Goal: Navigation & Orientation: Find specific page/section

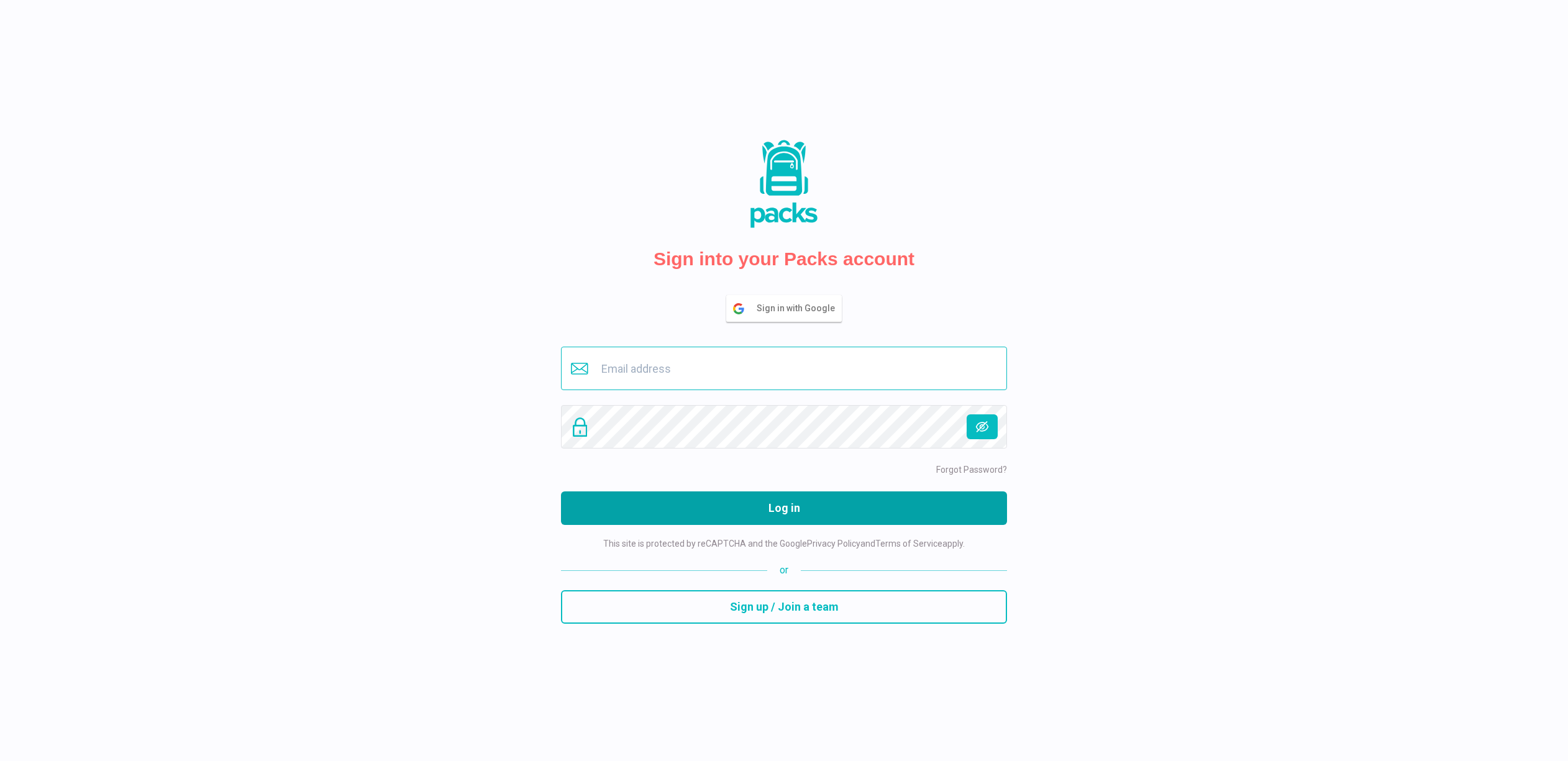
type input "[EMAIL_ADDRESS][DOMAIN_NAME]"
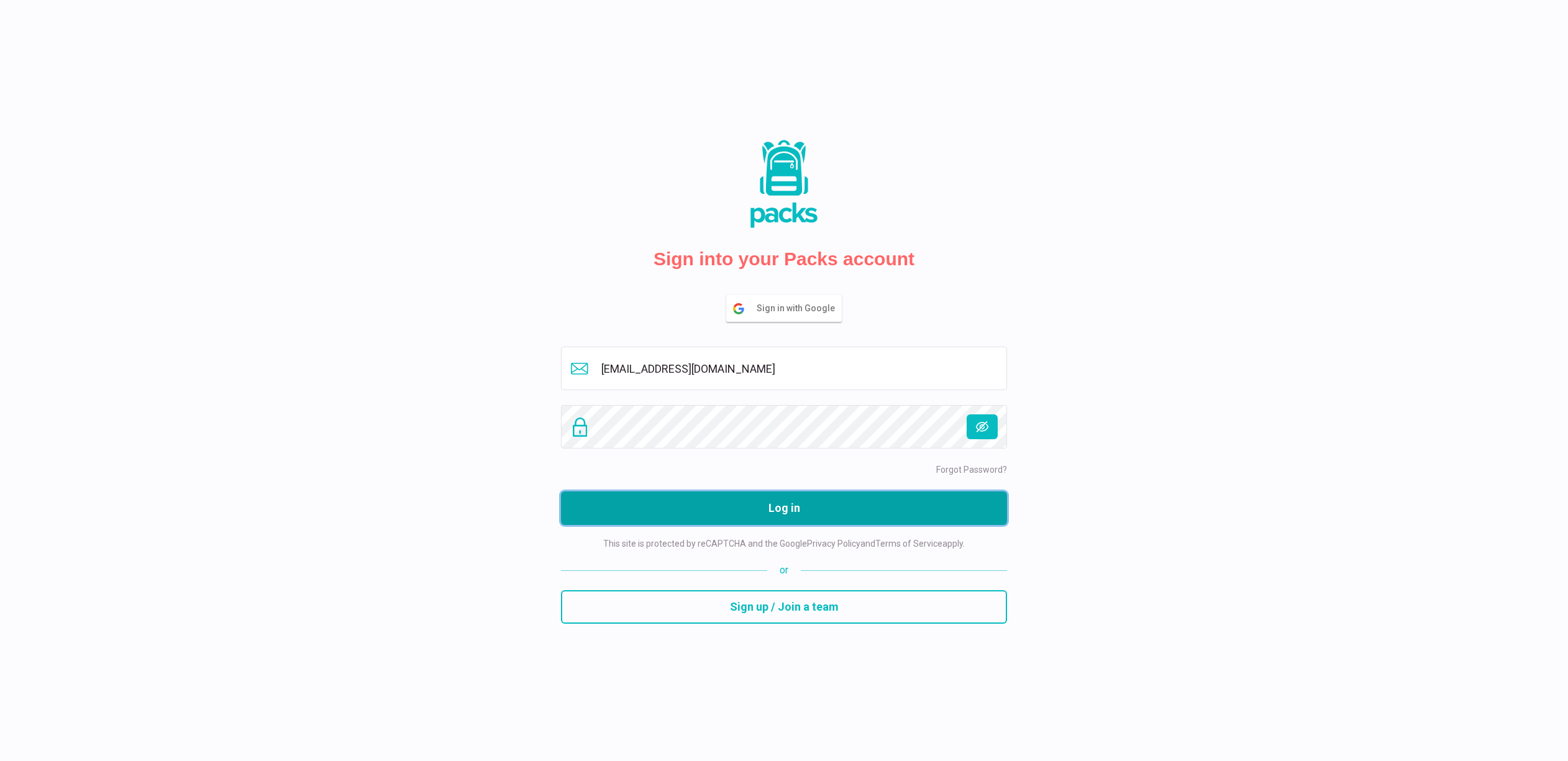
click at [783, 504] on button "Log in" at bounding box center [784, 508] width 446 height 33
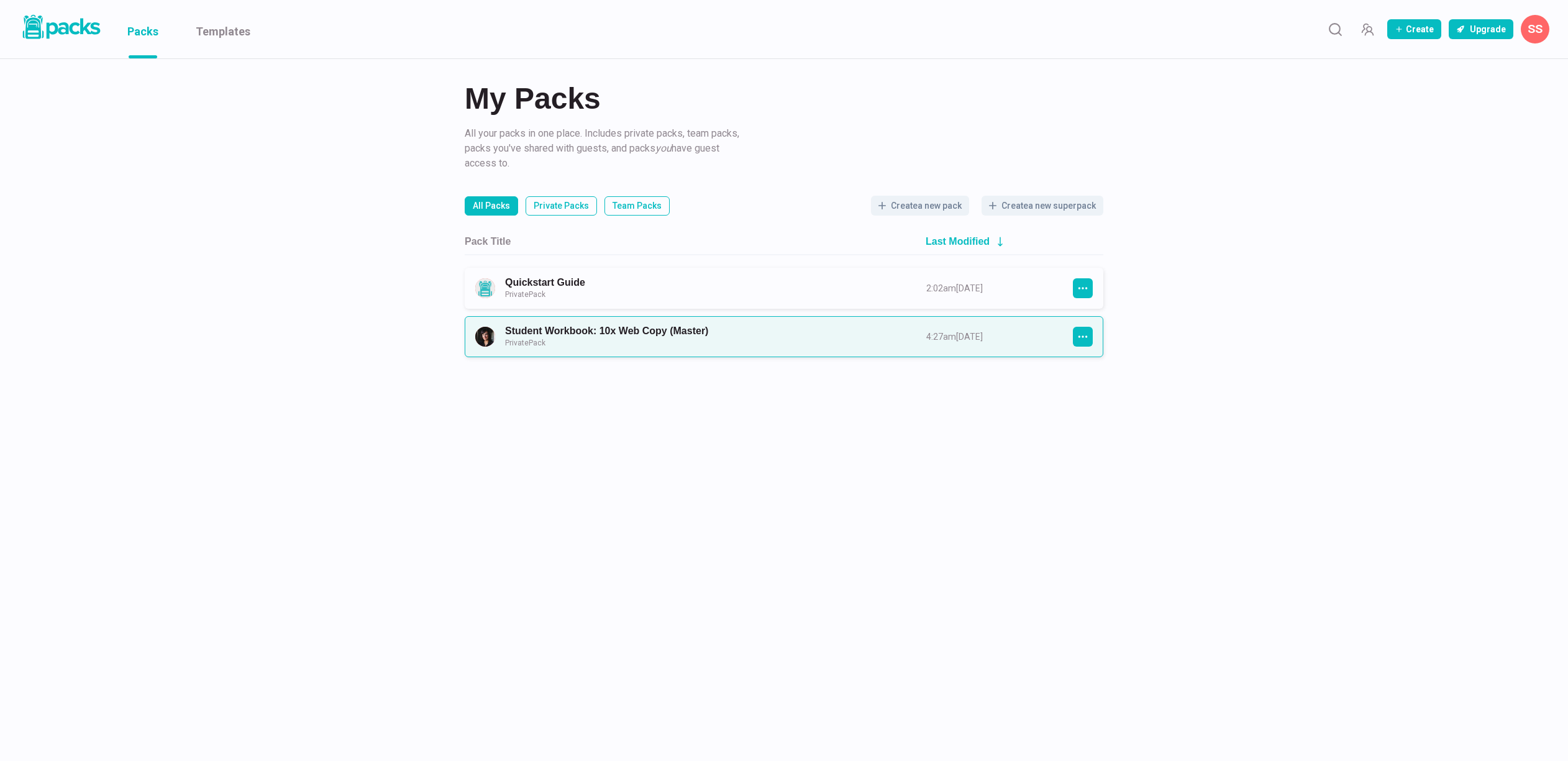
click at [613, 347] on link "Student Workbook: 10x Web Copy (Master) Private Pack" at bounding box center [704, 336] width 399 height 23
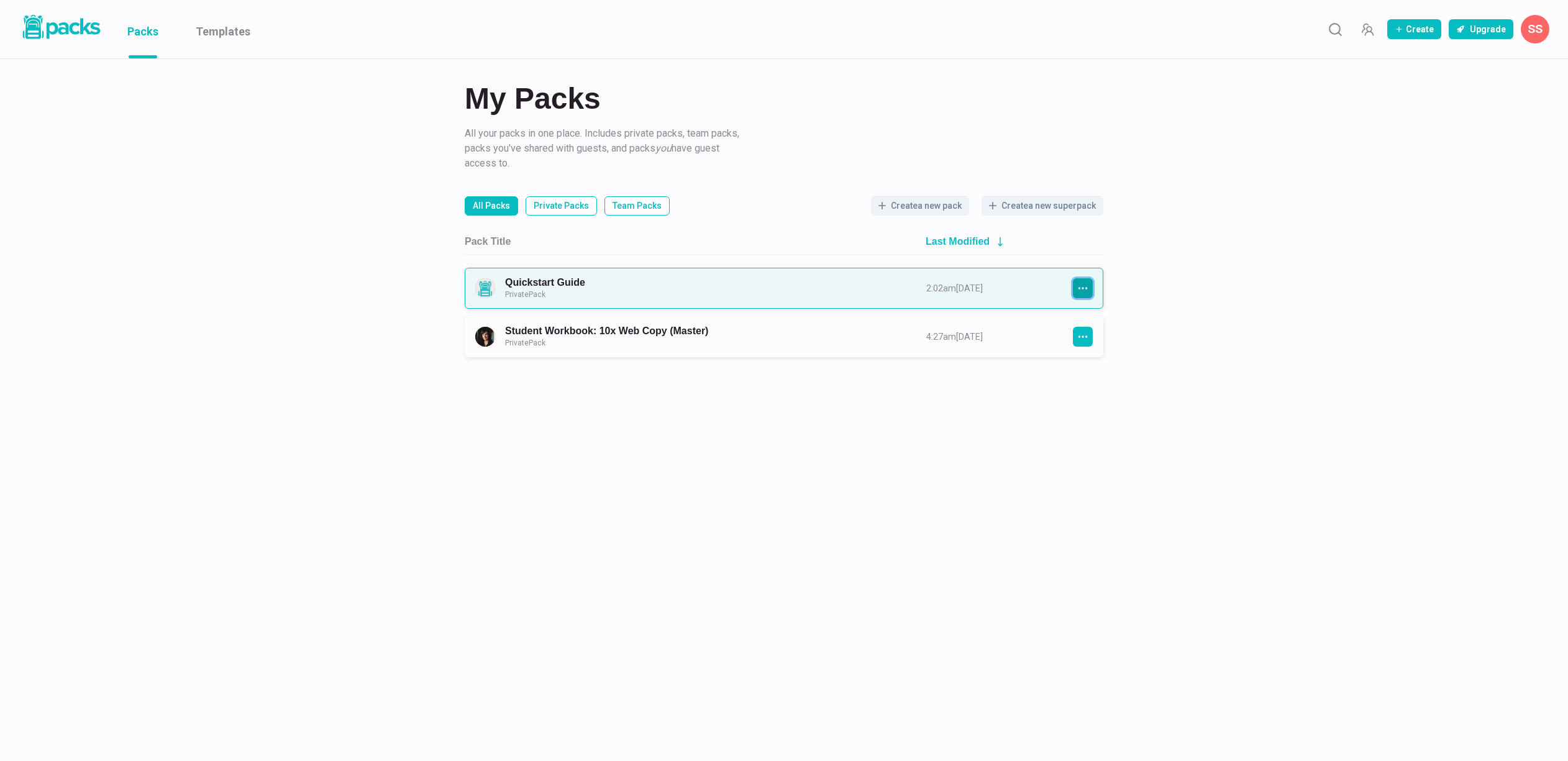
click at [1081, 295] on button "button" at bounding box center [1082, 287] width 20 height 20
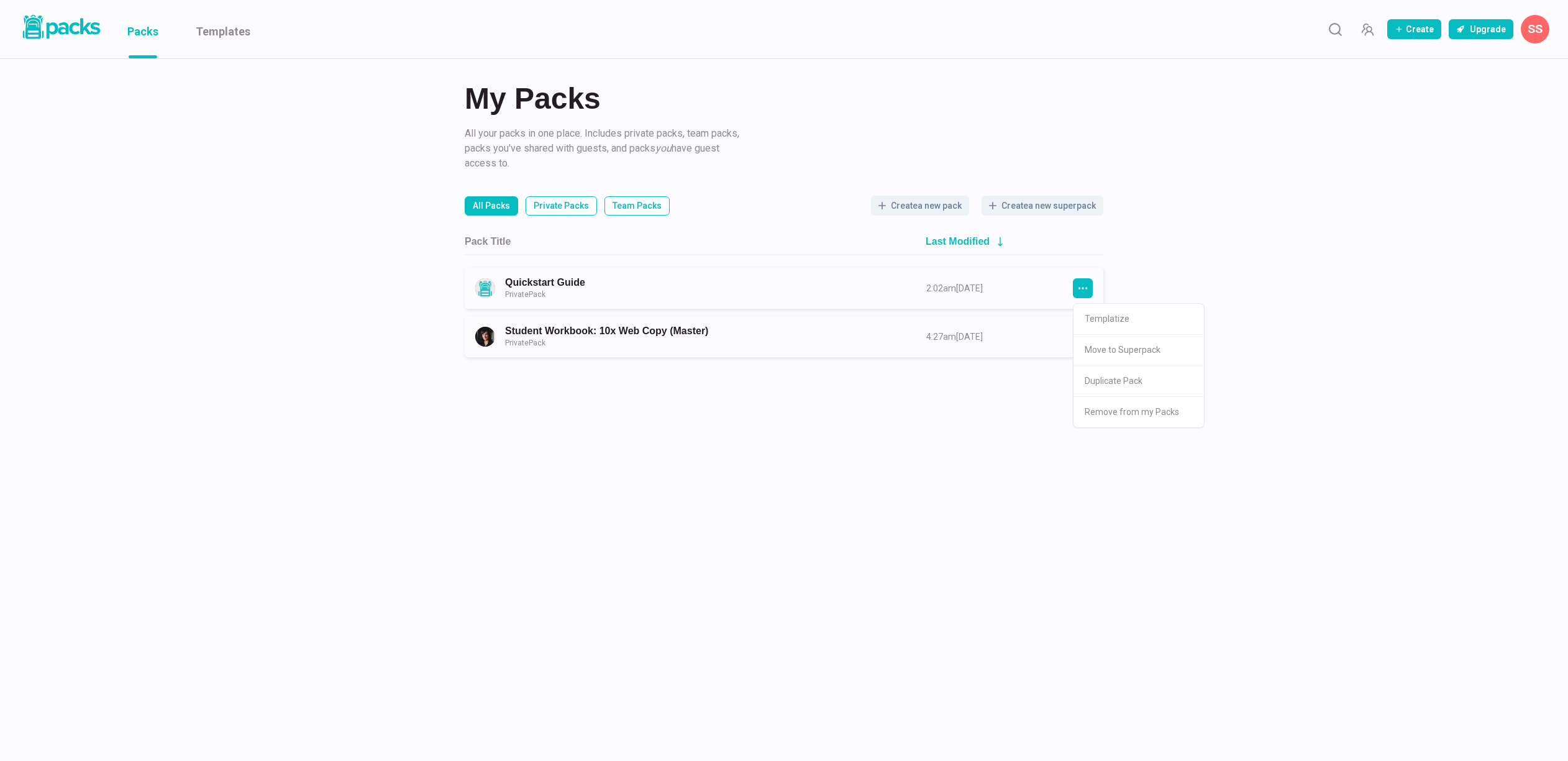
click at [1326, 308] on div "My Packs All your packs in one place. Includes private packs, team packs, packs…" at bounding box center [784, 178] width 1568 height 357
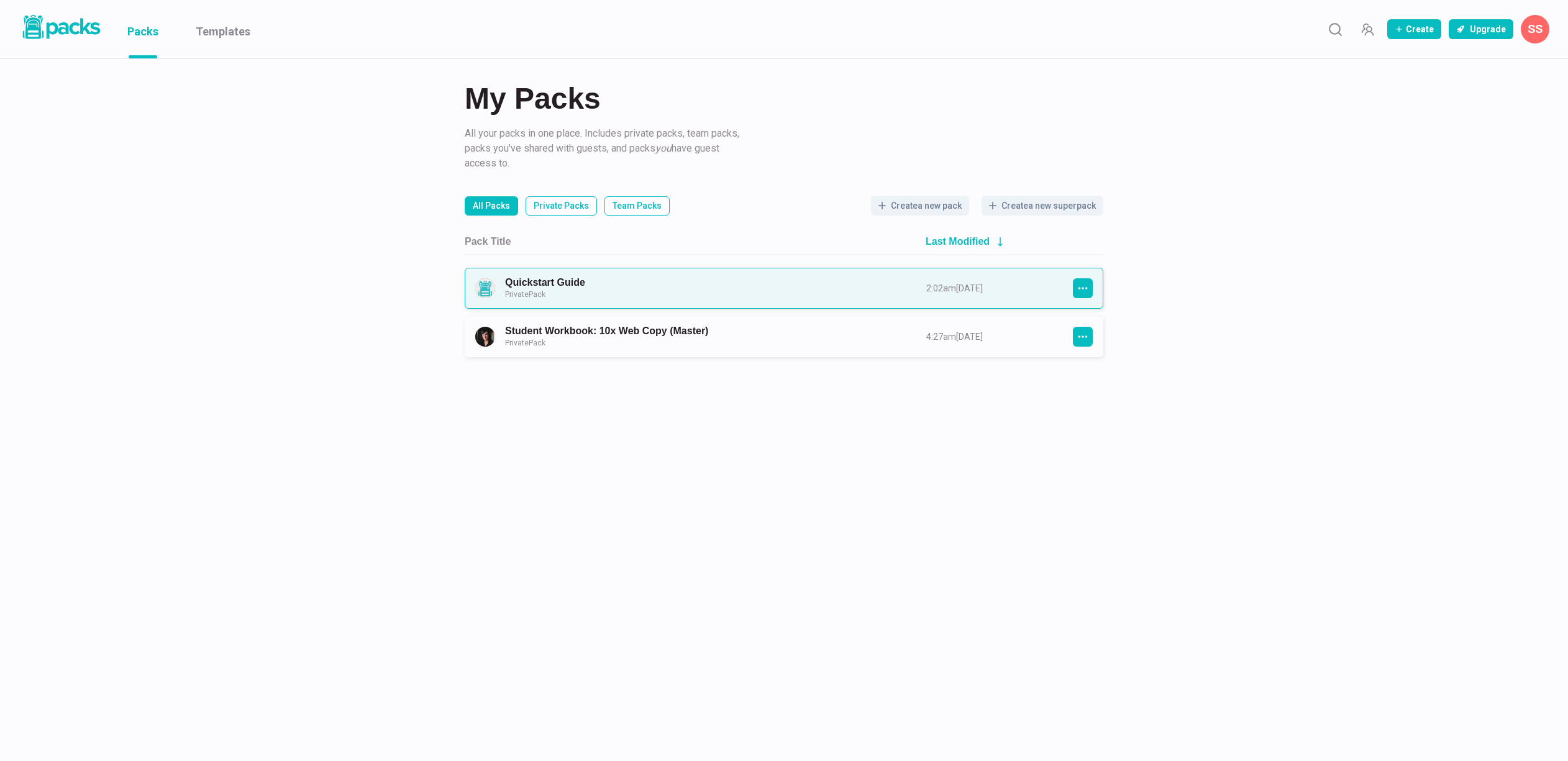
click at [721, 280] on link "Quickstart Guide Private Pack" at bounding box center [704, 287] width 399 height 23
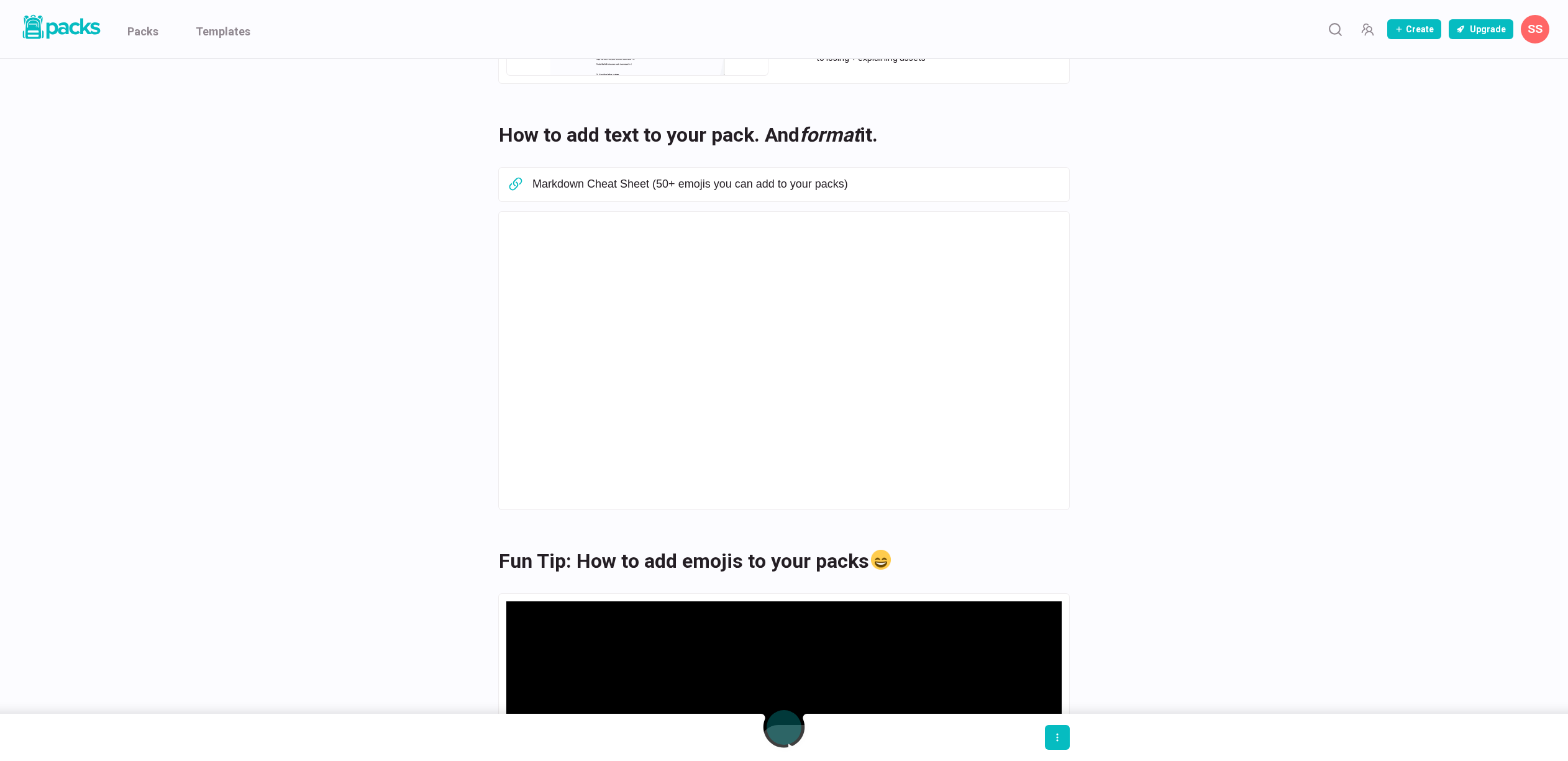
scroll to position [291, 0]
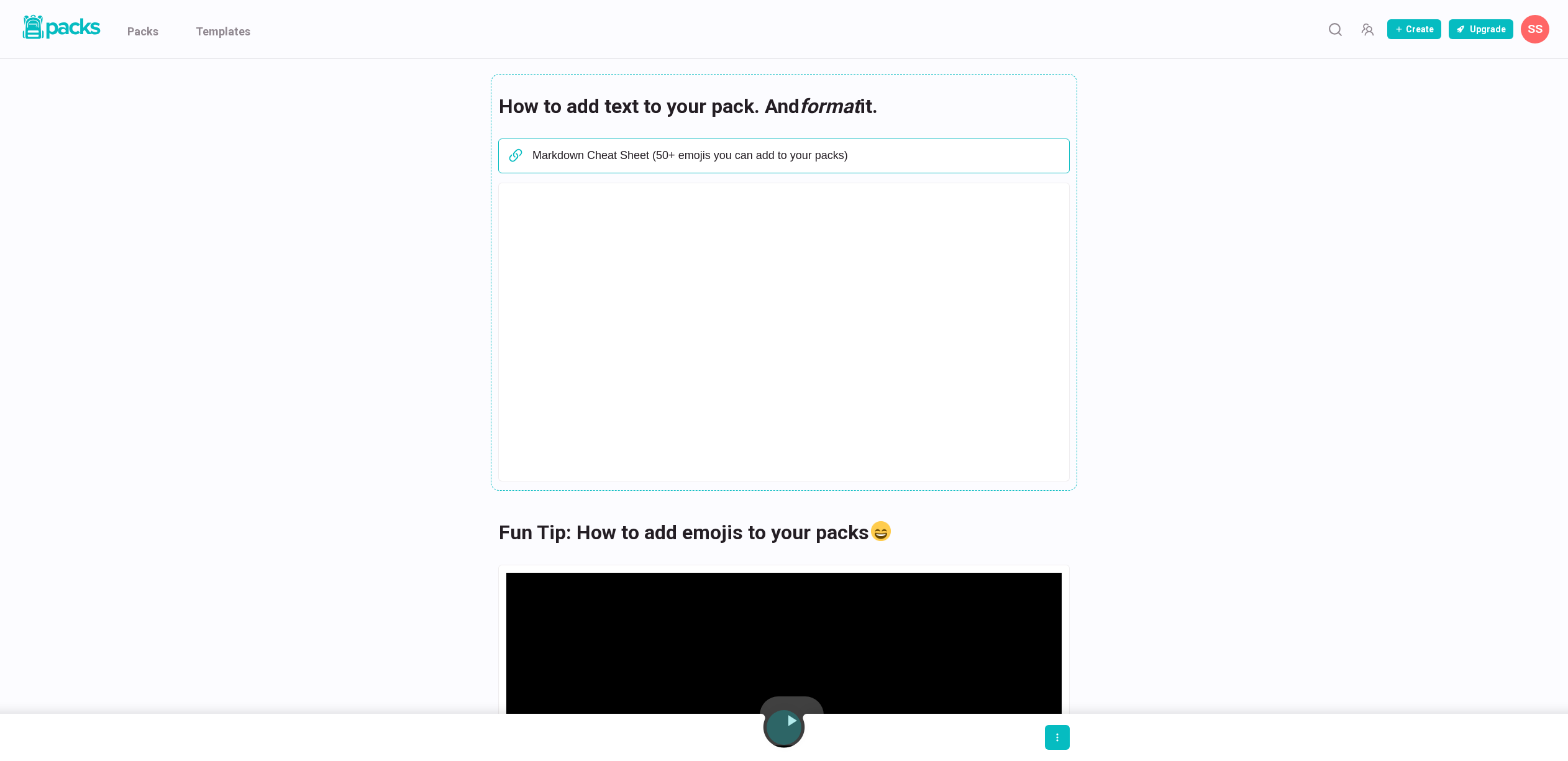
click at [790, 157] on p "Markdown Cheat Sheet (50+ emojis you can add to your packs)" at bounding box center [796, 156] width 530 height 14
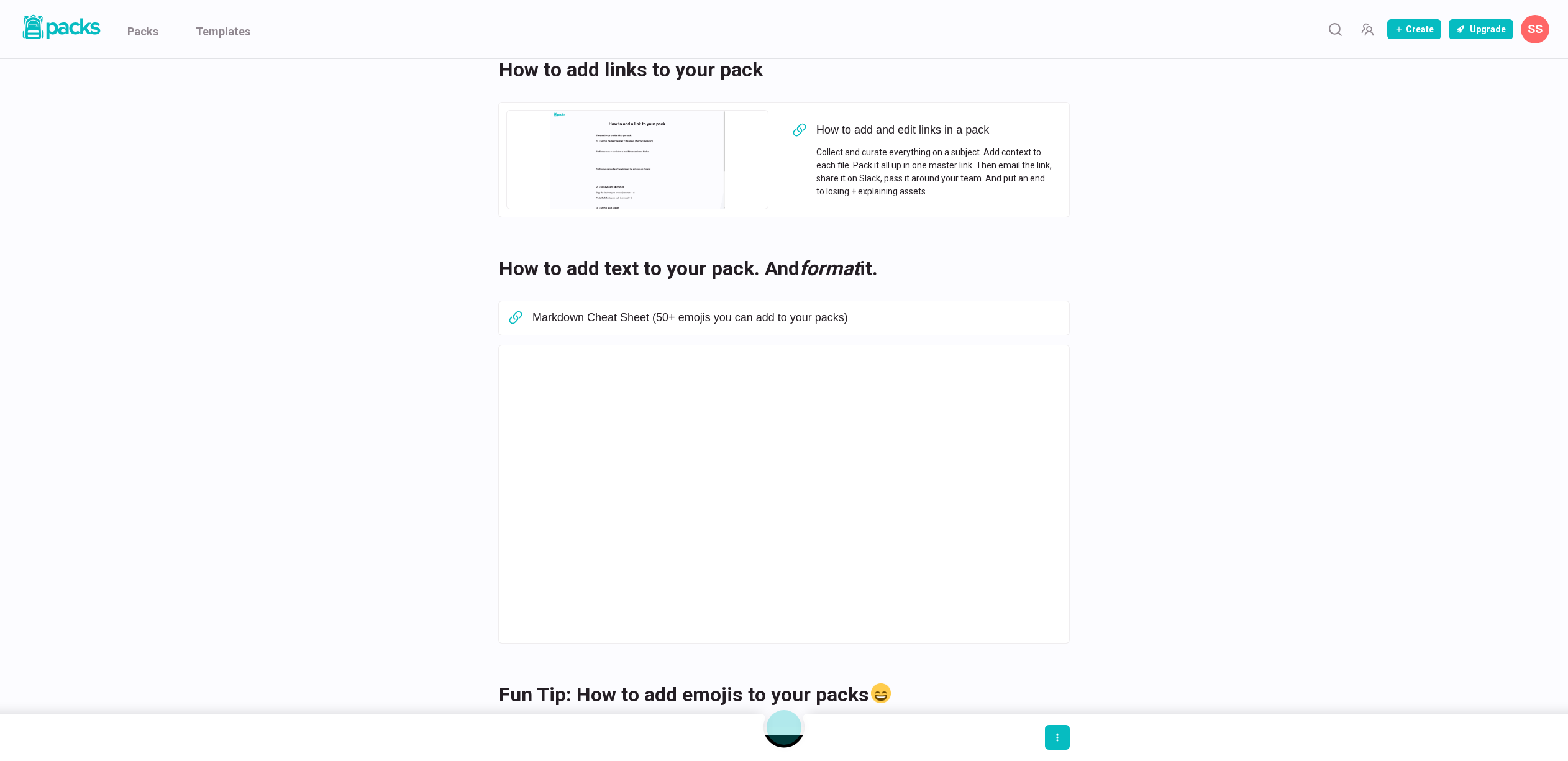
scroll to position [129, 0]
click at [1500, 32] on button "Upgrade" at bounding box center [1480, 28] width 64 height 20
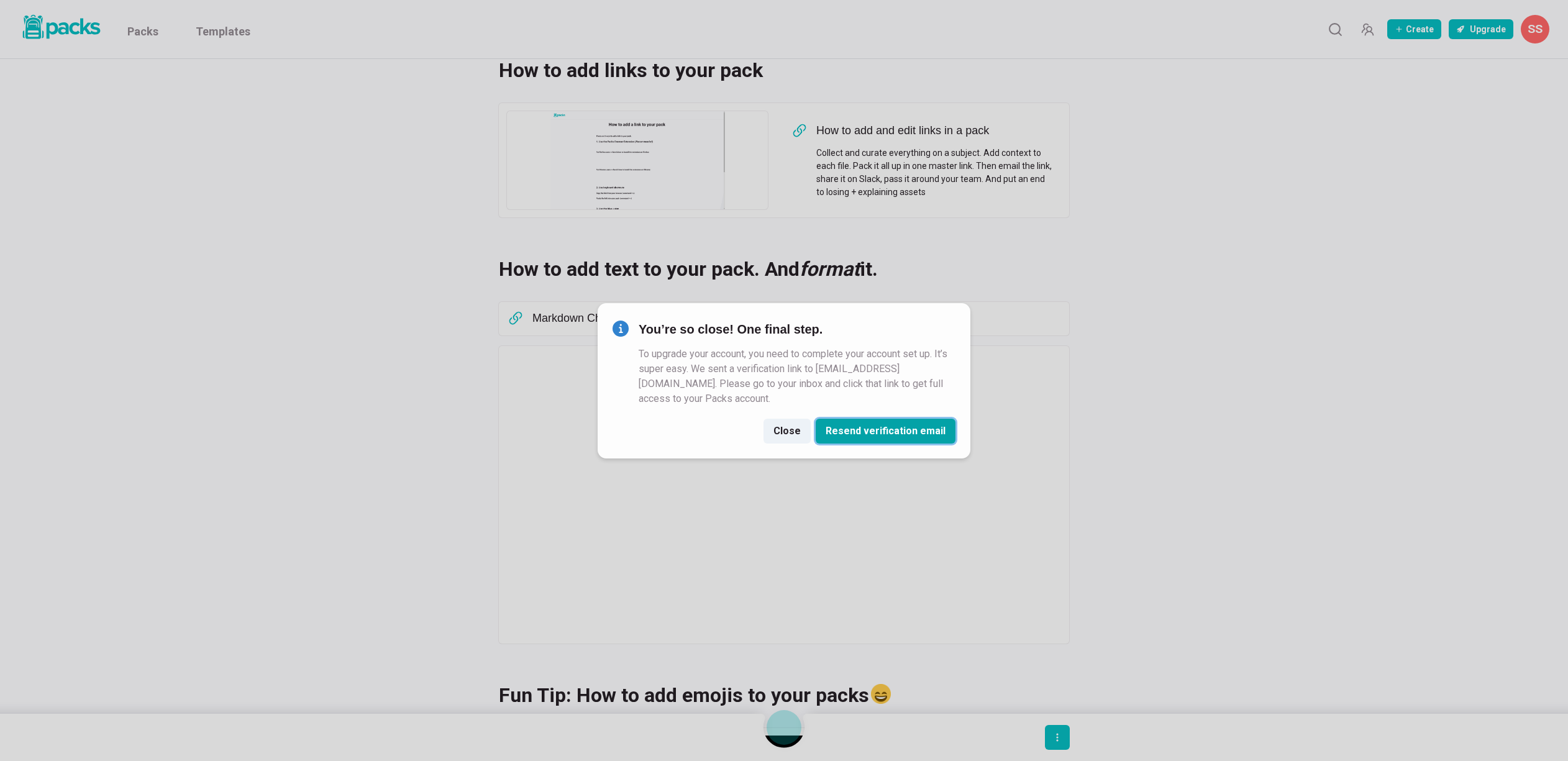
click at [875, 434] on button "Resend verification email" at bounding box center [885, 431] width 140 height 25
click at [913, 430] on button "Resend verification email" at bounding box center [885, 431] width 140 height 25
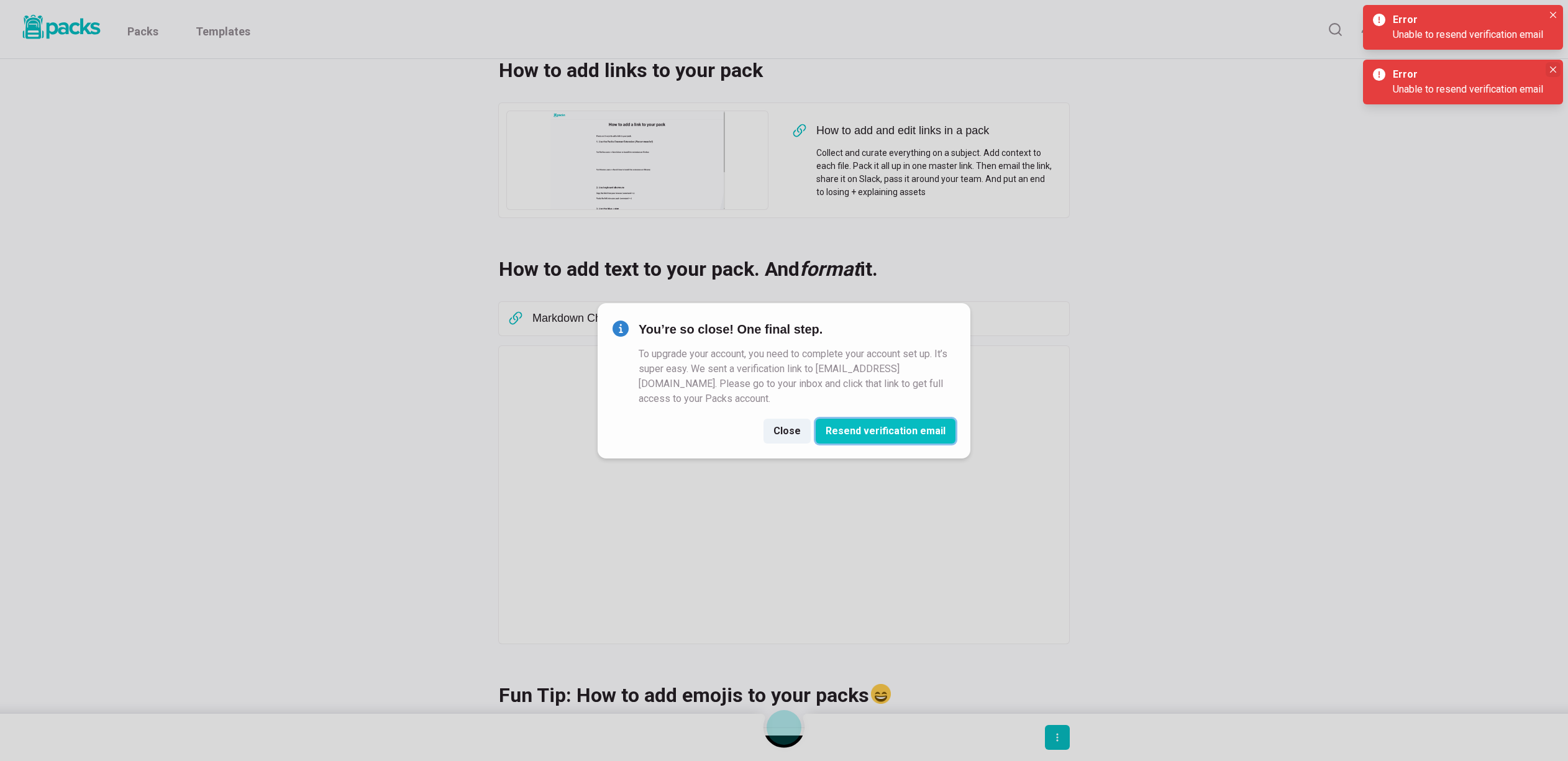
click at [1551, 72] on icon "Close" at bounding box center [1553, 69] width 6 height 6
click at [1554, 12] on icon "Close" at bounding box center [1553, 15] width 6 height 6
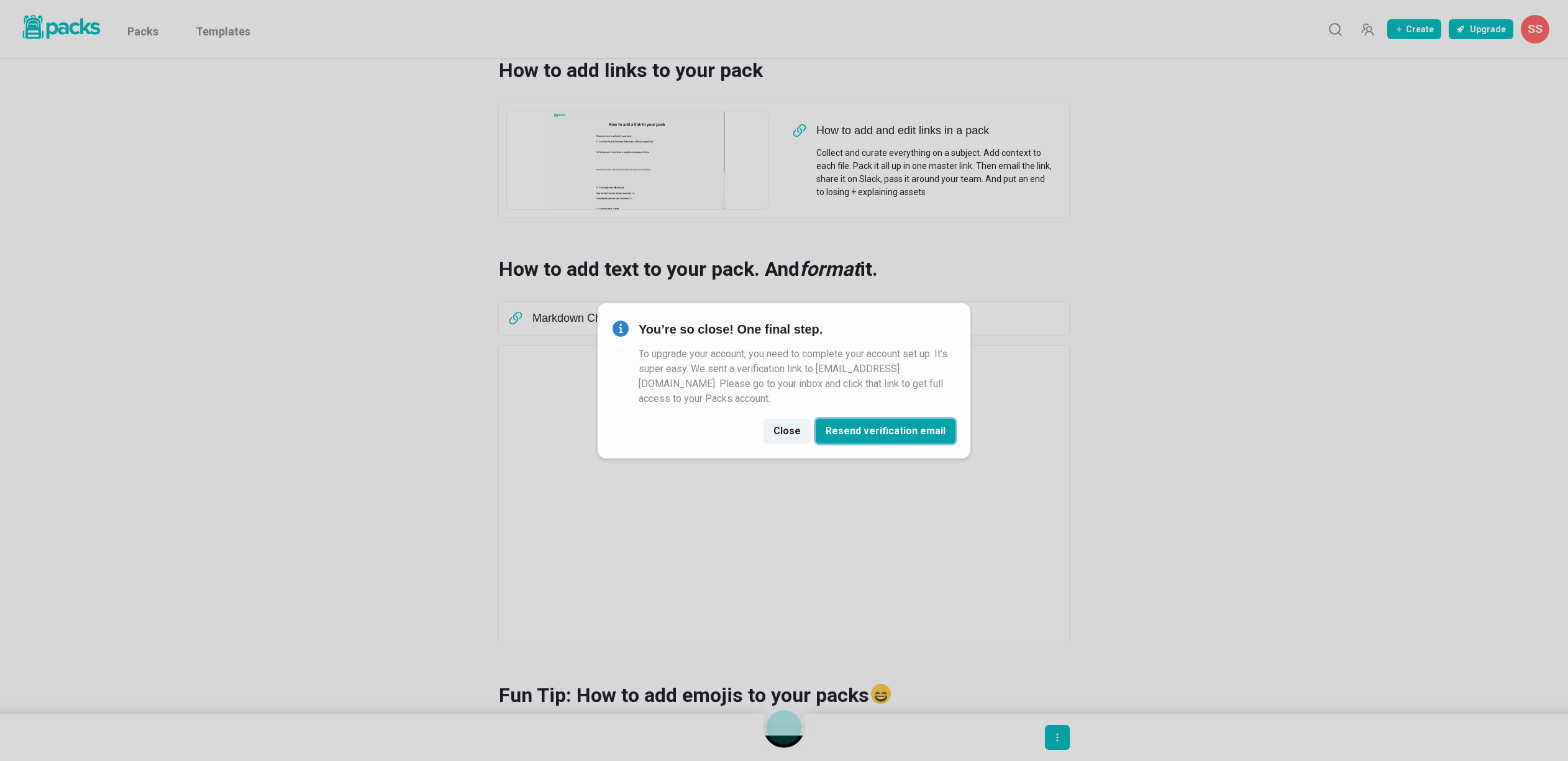
click at [873, 428] on button "Resend verification email" at bounding box center [885, 431] width 140 height 25
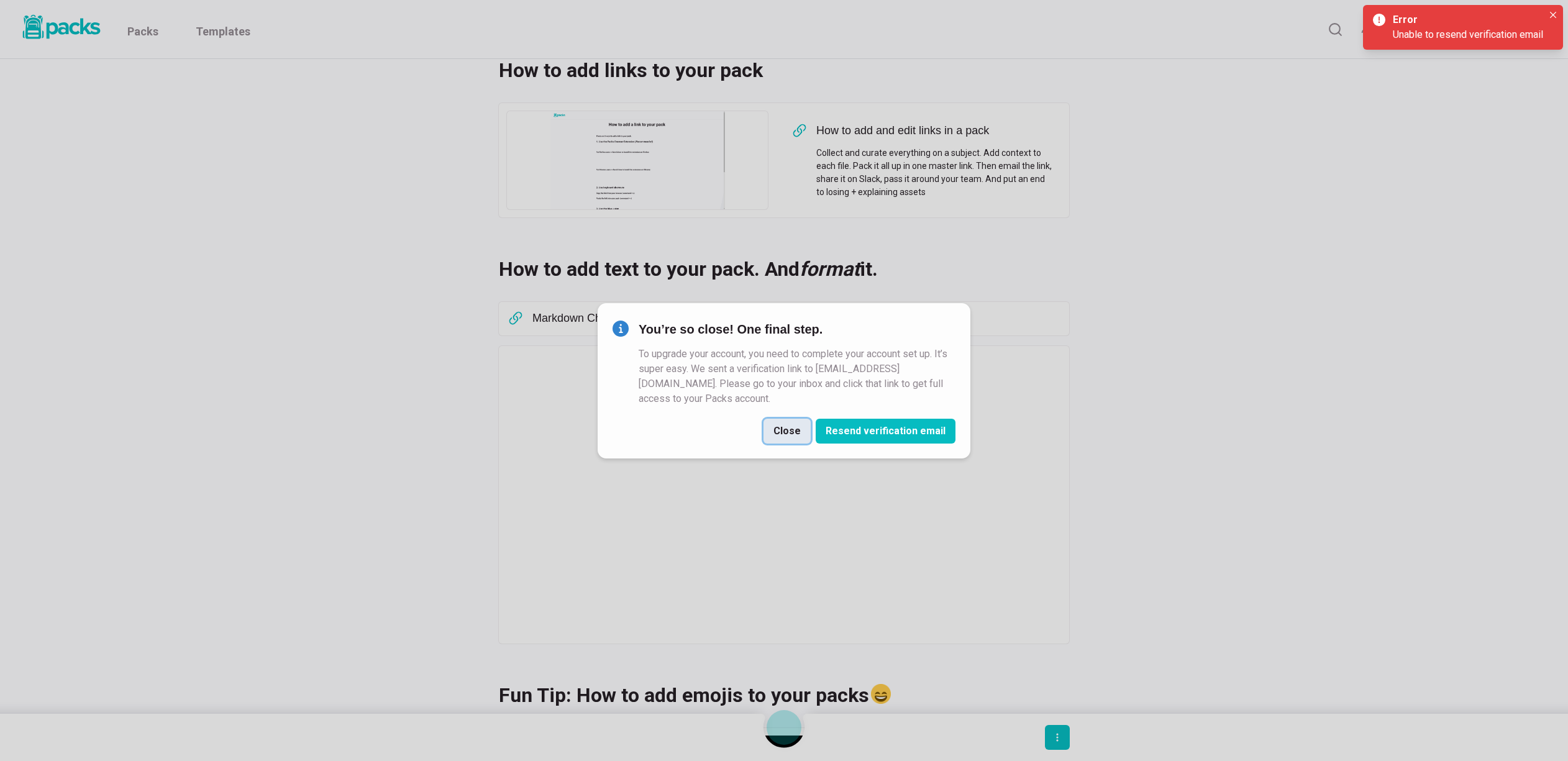
click at [791, 430] on button "Close" at bounding box center [787, 431] width 47 height 25
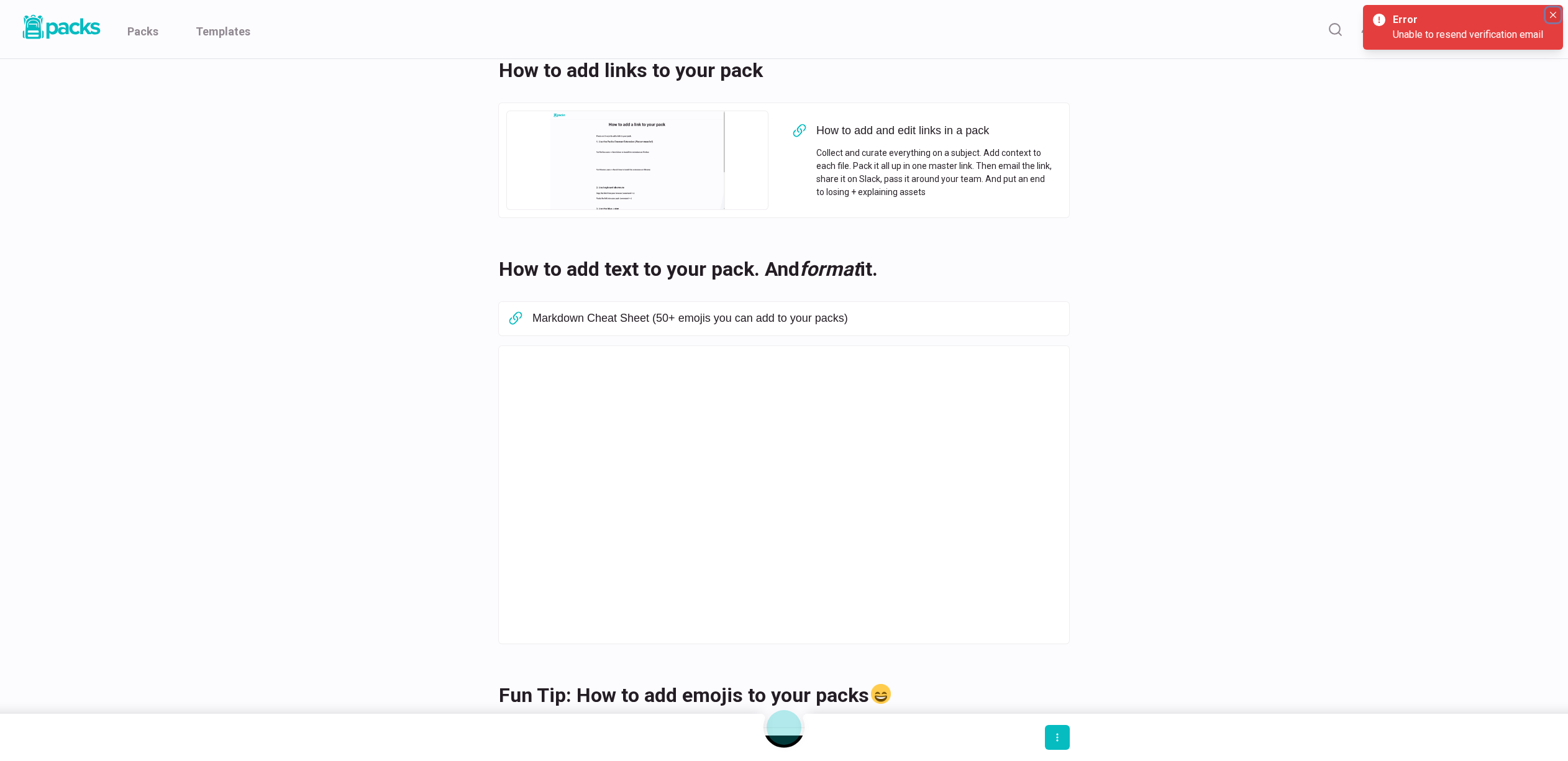
click at [1556, 12] on icon "Close" at bounding box center [1553, 15] width 6 height 6
click at [1540, 31] on button "SS" at bounding box center [1535, 28] width 28 height 28
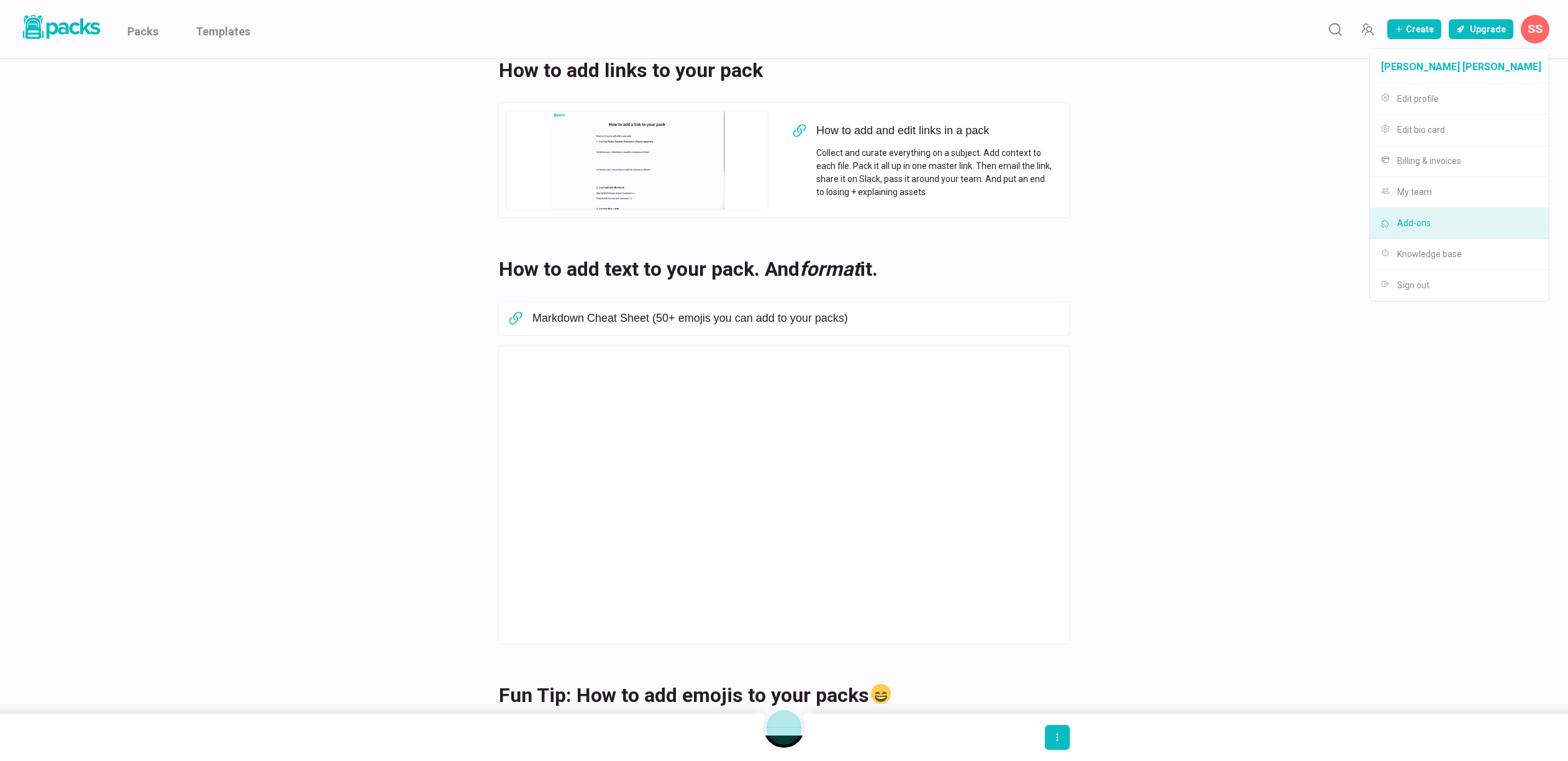
click at [1473, 221] on button "Add-ons" at bounding box center [1459, 223] width 179 height 31
